Goal: Task Accomplishment & Management: Use online tool/utility

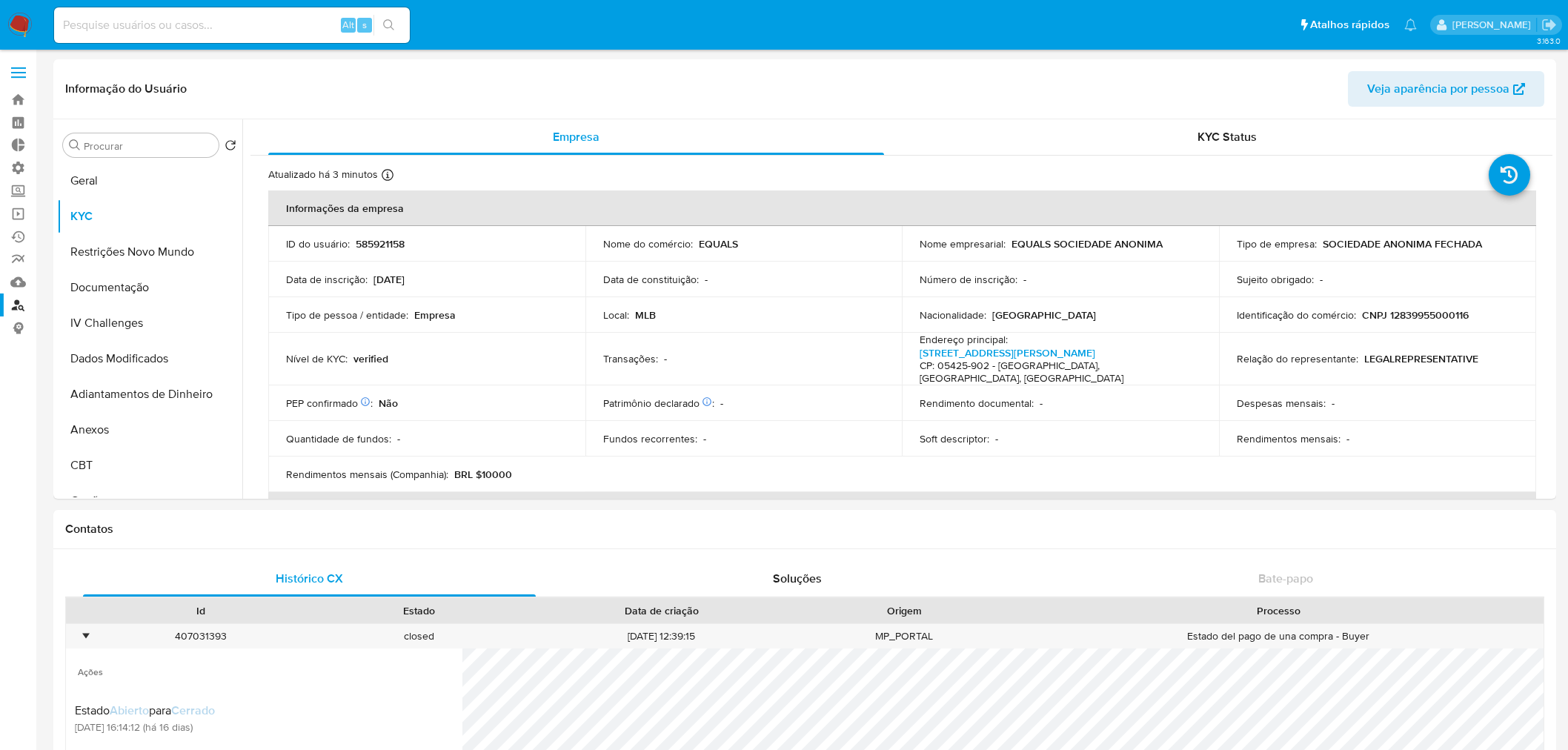
select select "10"
click at [17, 217] on link "Operações em massa" at bounding box center [88, 214] width 176 height 23
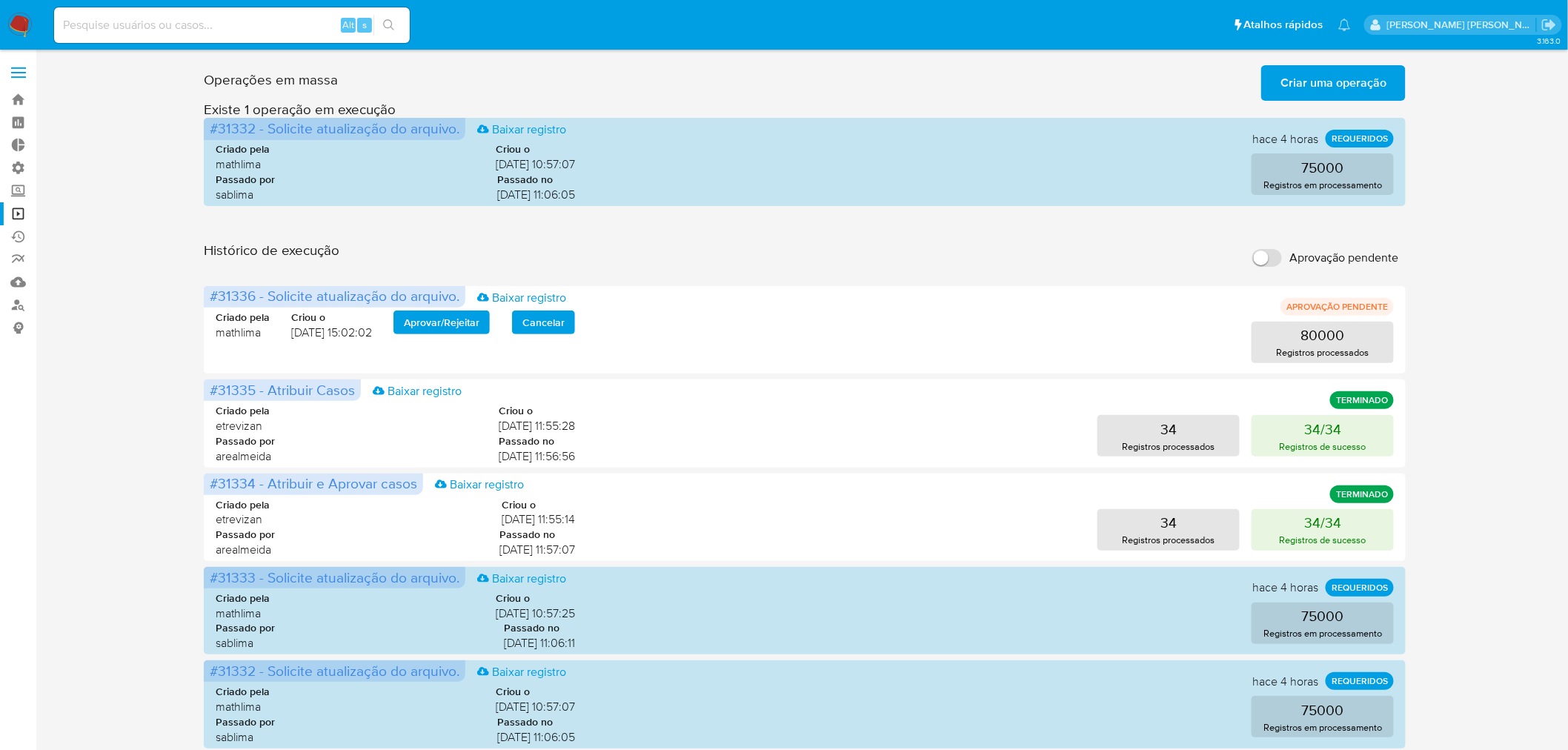
click at [1276, 253] on input "Aprovação pendente" at bounding box center [1267, 258] width 29 height 18
checkbox input "true"
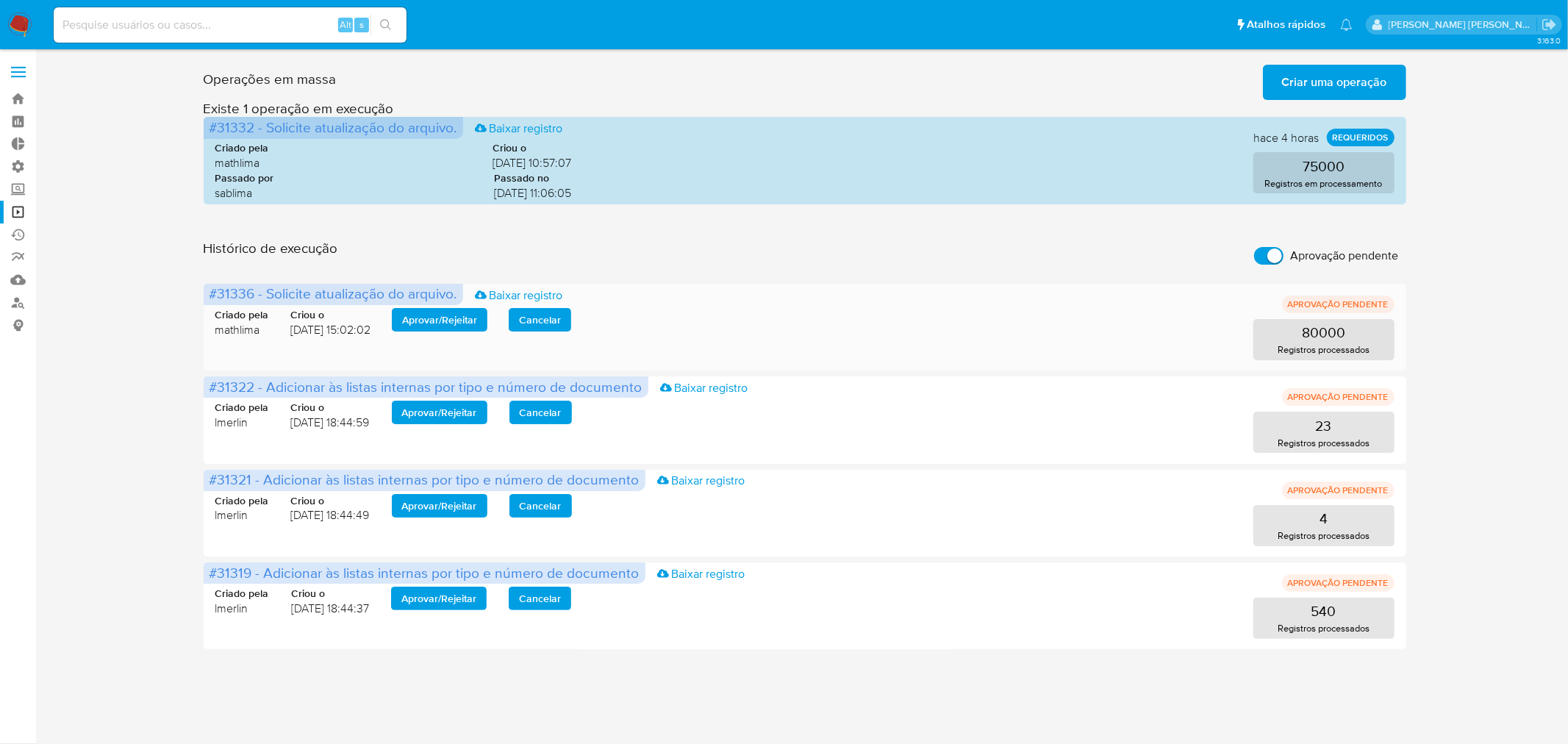
click at [434, 320] on span "Aprovar / Rejeitar" at bounding box center [439, 320] width 75 height 21
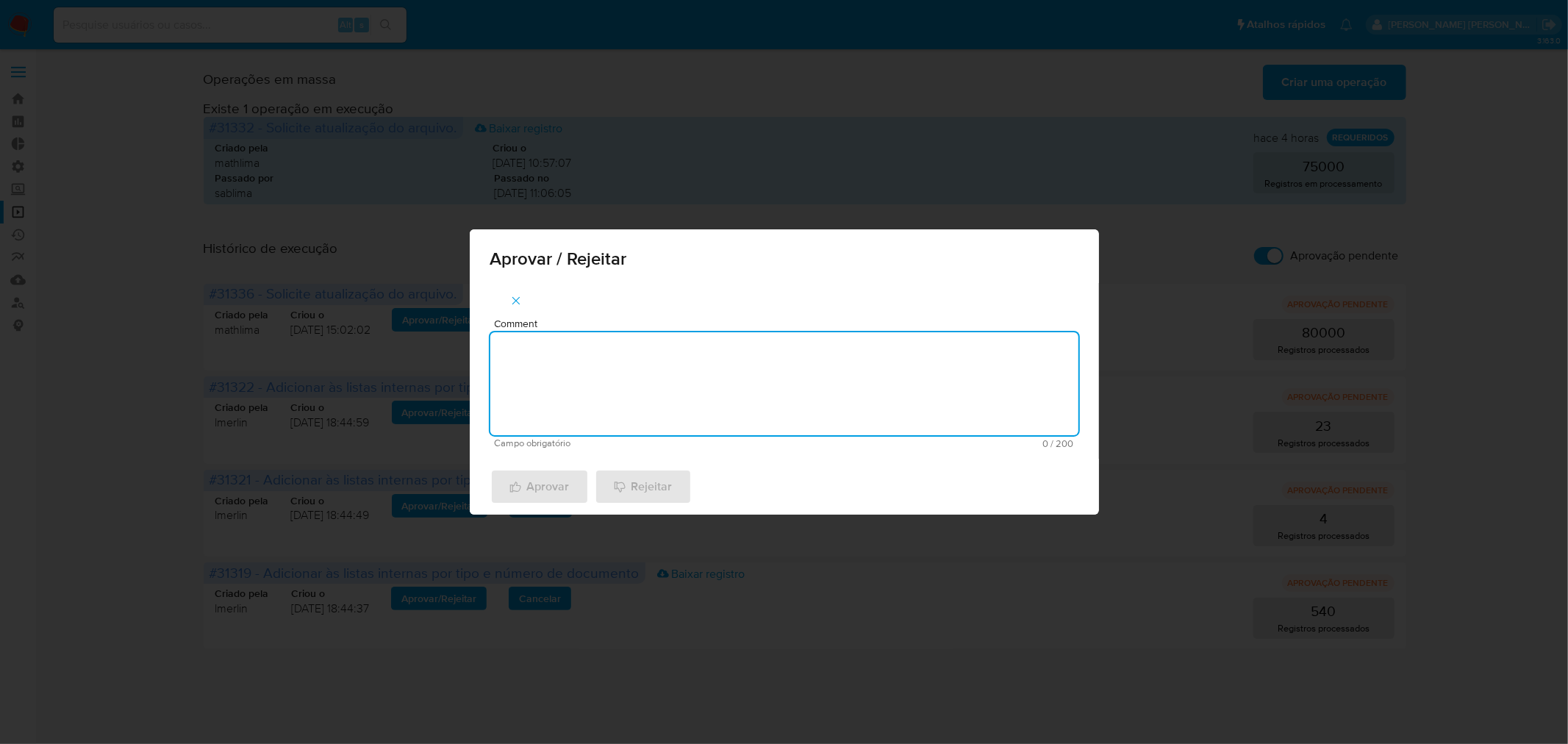
click at [546, 344] on textarea "Comment" at bounding box center [785, 384] width 588 height 103
type textarea "atualização cadastral 2025"
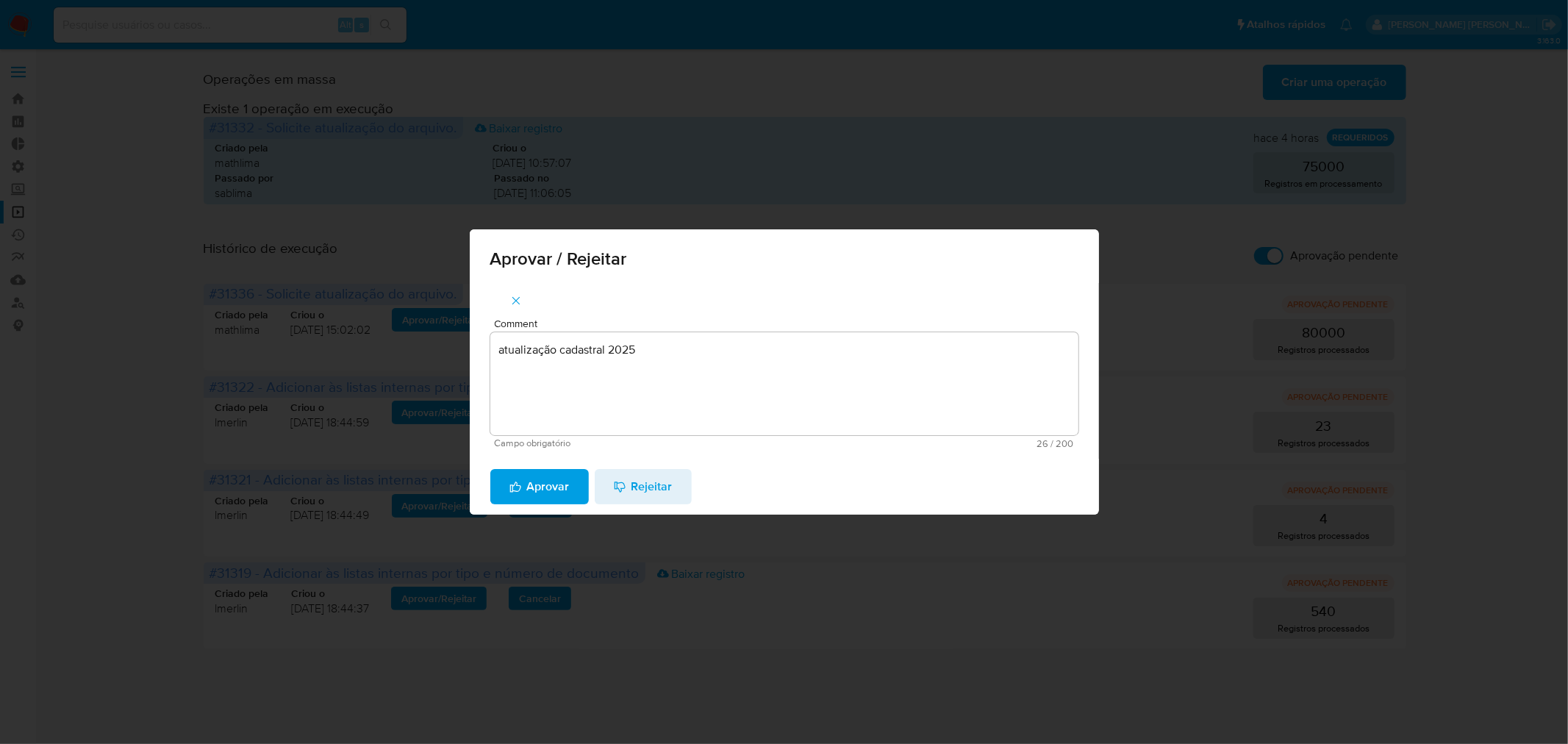
click at [542, 474] on span "Aprovar" at bounding box center [540, 487] width 60 height 32
